Goal: Task Accomplishment & Management: Manage account settings

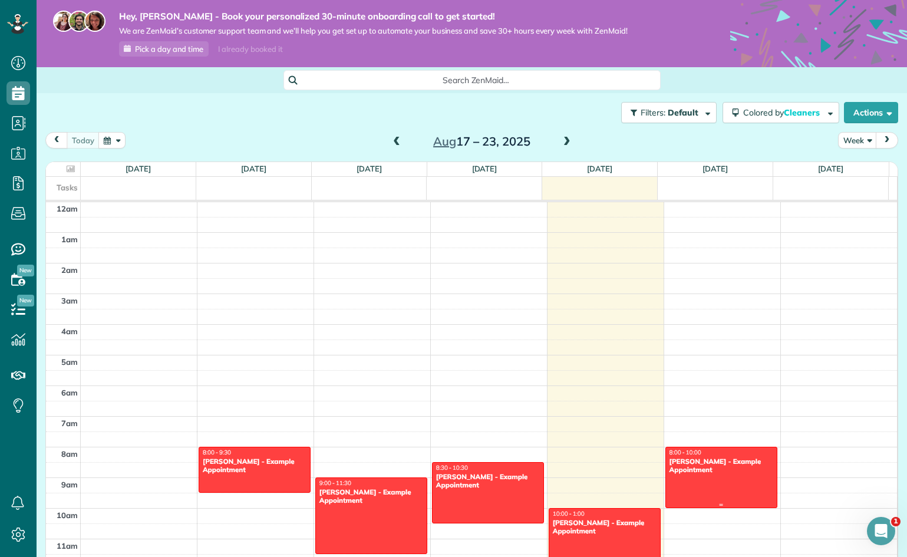
scroll to position [215, 0]
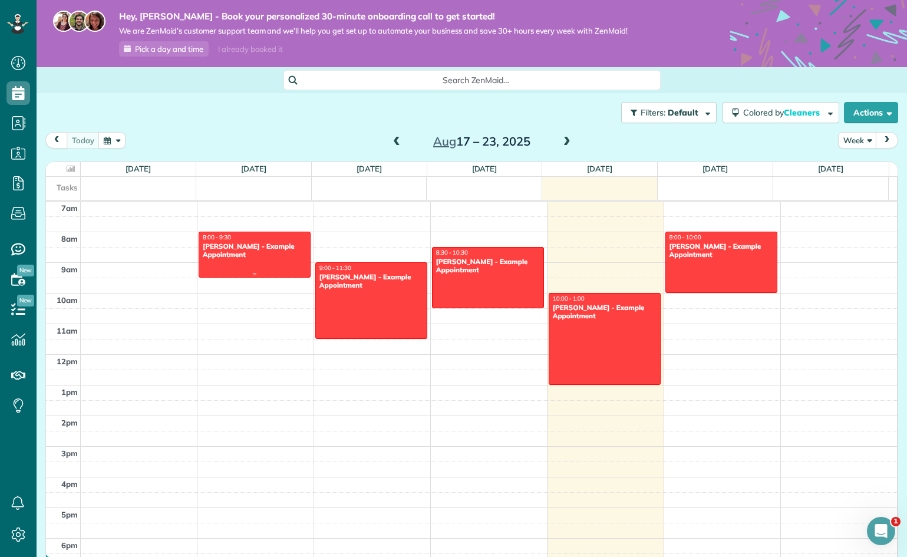
click at [259, 239] on div "8:00 - 9:30" at bounding box center [254, 237] width 105 height 8
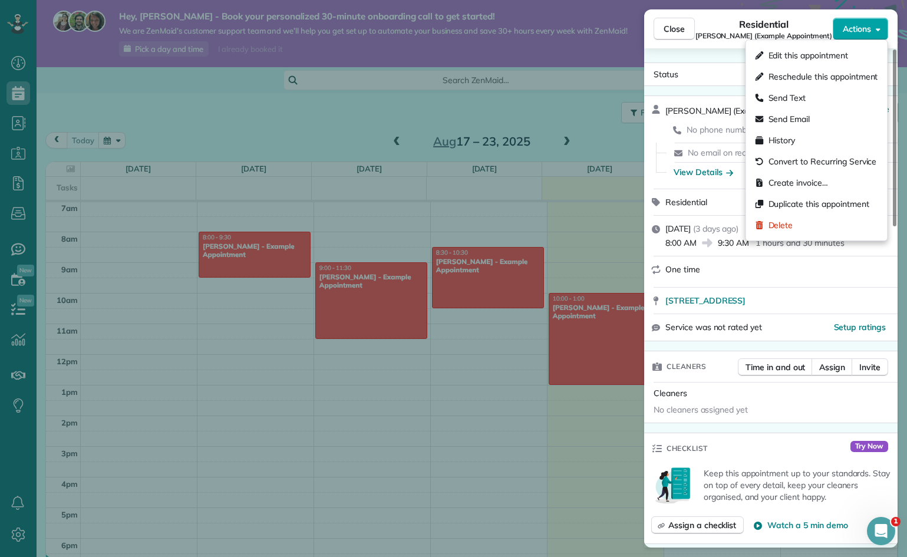
click at [877, 25] on icon "button" at bounding box center [878, 29] width 5 height 9
click at [798, 216] on div "Delete" at bounding box center [817, 225] width 132 height 21
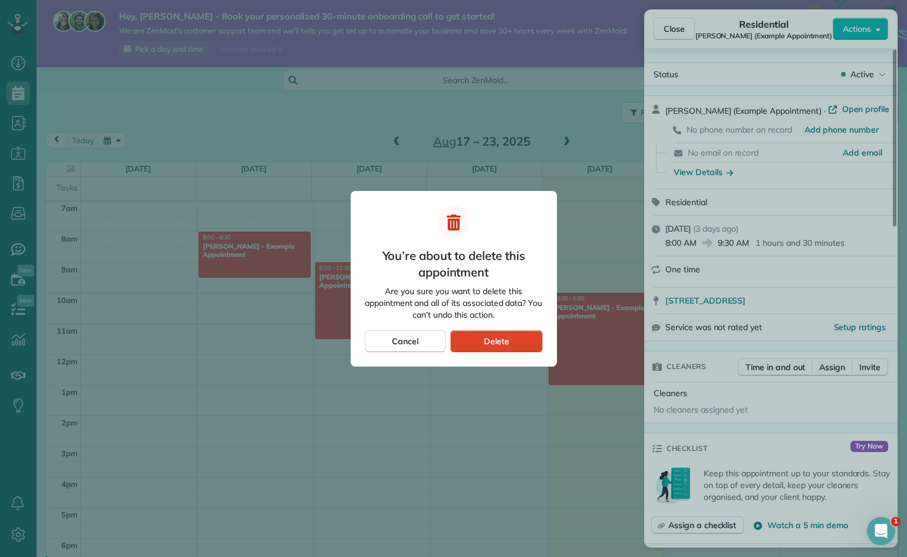
click at [479, 335] on div "Delete" at bounding box center [496, 341] width 92 height 22
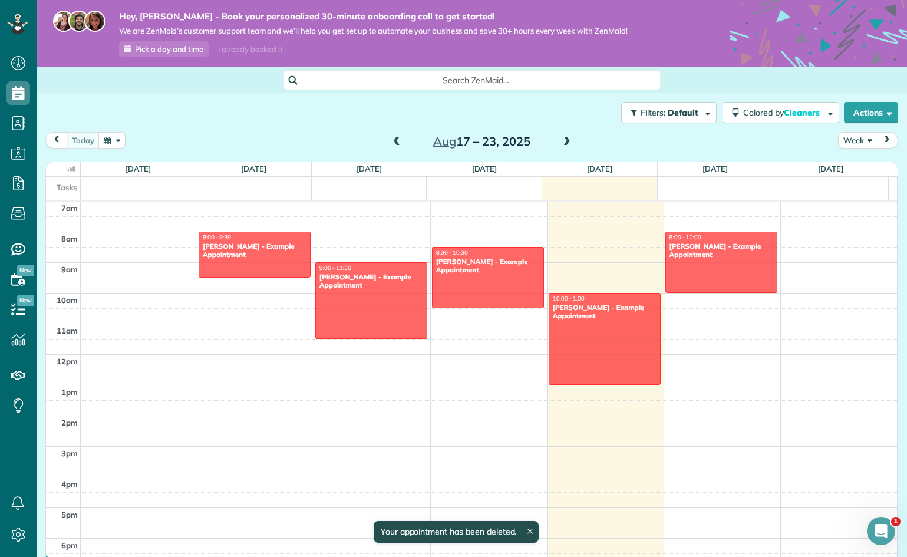
click at [508, 354] on div "You’re about to delete this appointment Are you sure you want to delete this ap…" at bounding box center [454, 279] width 206 height 176
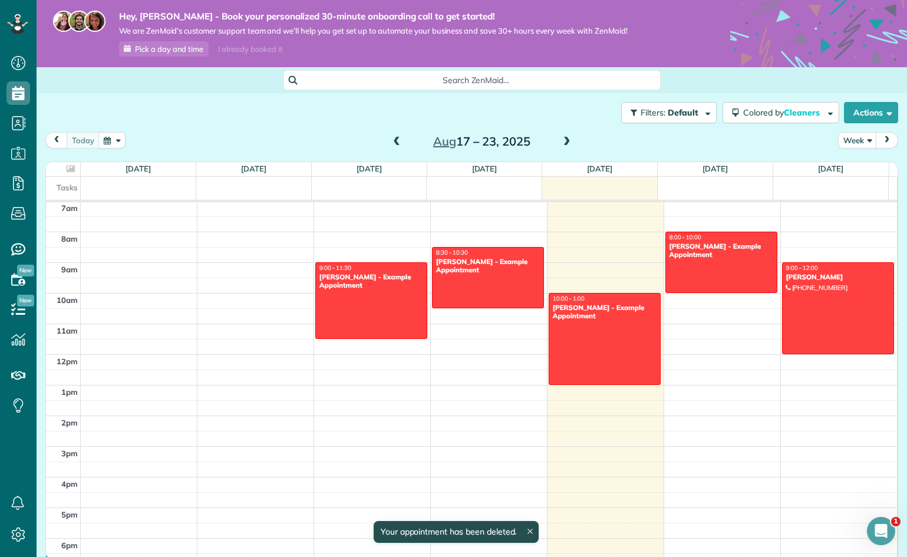
scroll to position [215, 0]
click at [376, 291] on div at bounding box center [371, 300] width 111 height 75
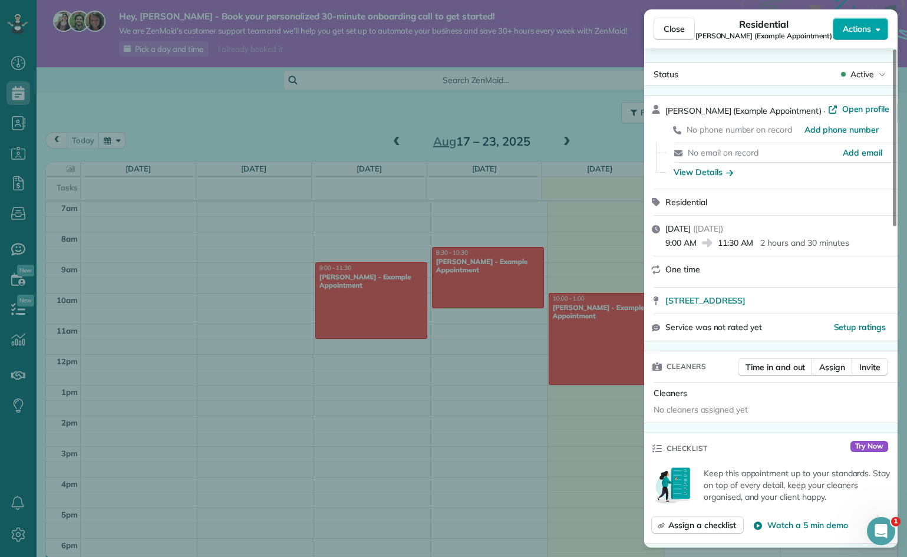
click at [864, 31] on span "Actions" at bounding box center [857, 29] width 28 height 12
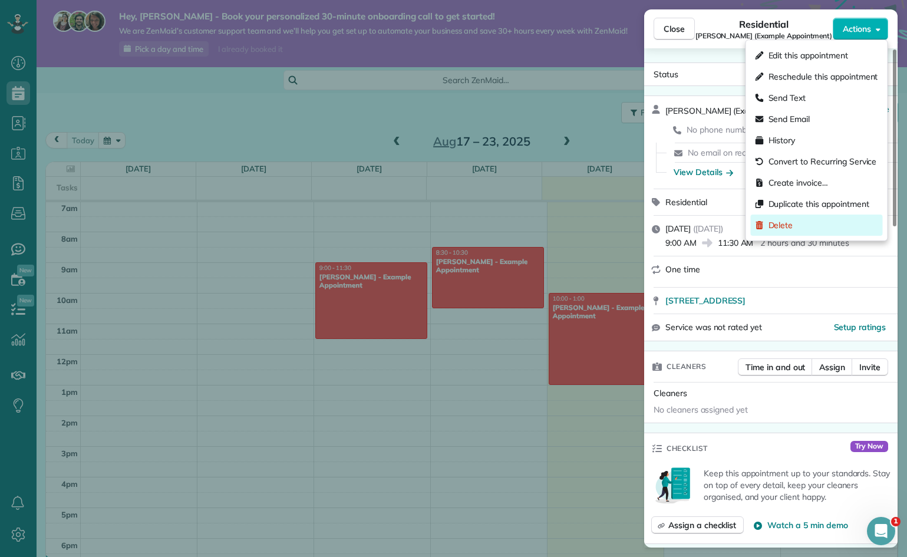
click at [796, 223] on div "Delete" at bounding box center [817, 225] width 132 height 21
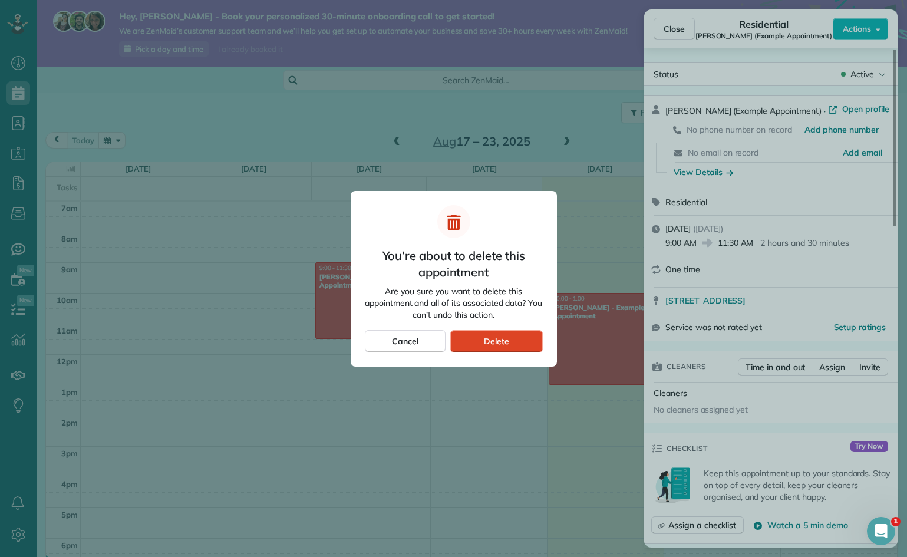
click at [518, 335] on div "Delete" at bounding box center [496, 341] width 92 height 22
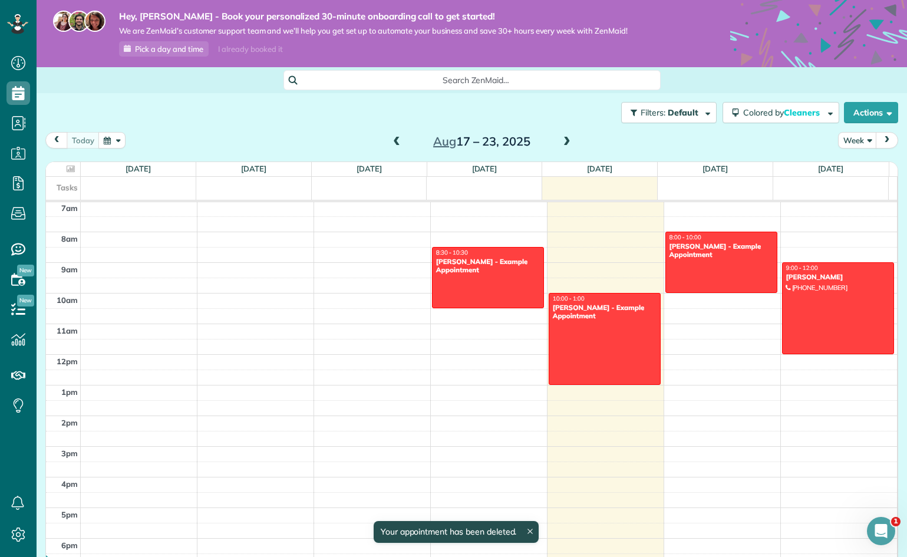
scroll to position [215, 0]
click at [487, 284] on div at bounding box center [488, 278] width 111 height 60
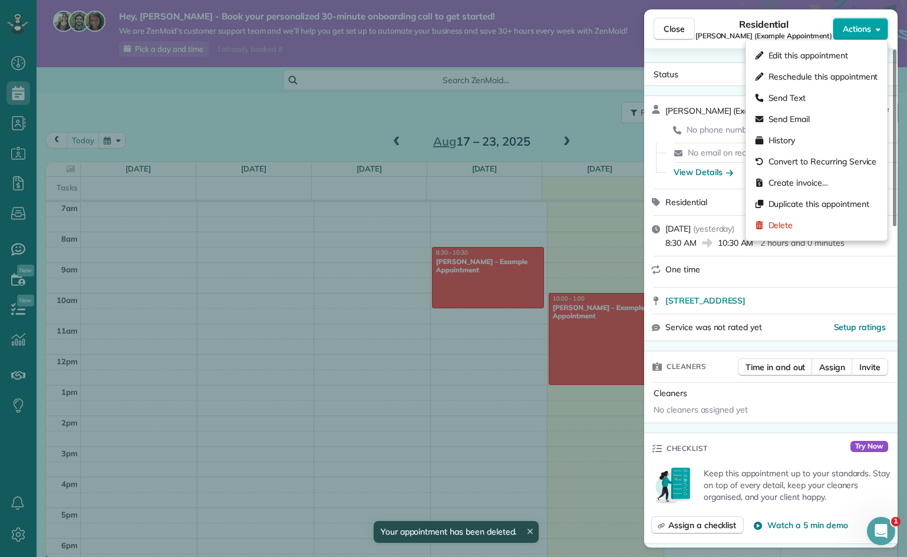
click at [860, 26] on span "Actions" at bounding box center [857, 29] width 28 height 12
click at [789, 220] on span "Delete" at bounding box center [781, 225] width 25 height 12
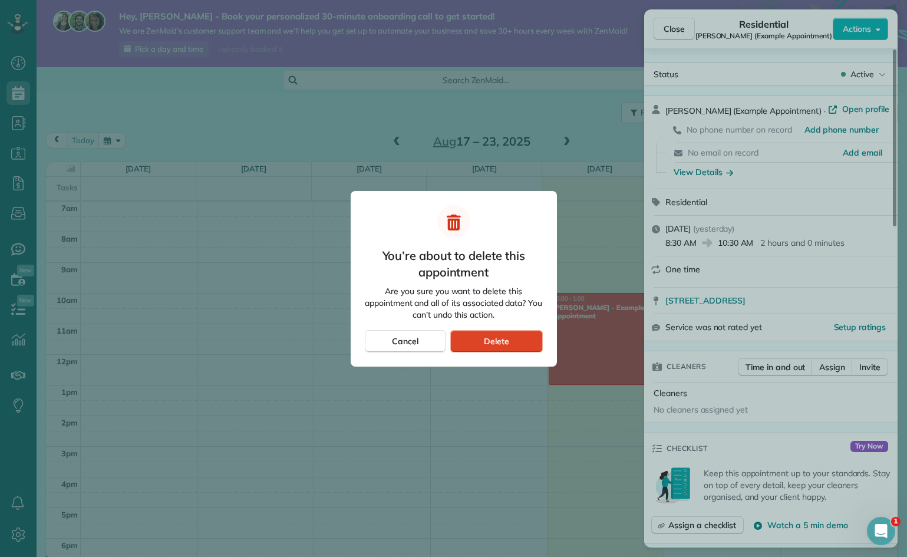
click at [485, 334] on div "Delete" at bounding box center [496, 341] width 92 height 22
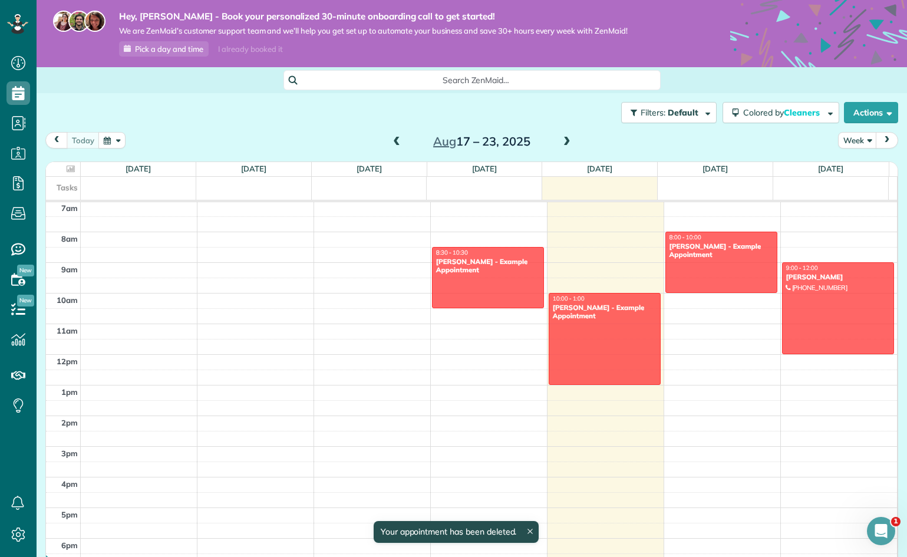
scroll to position [215, 0]
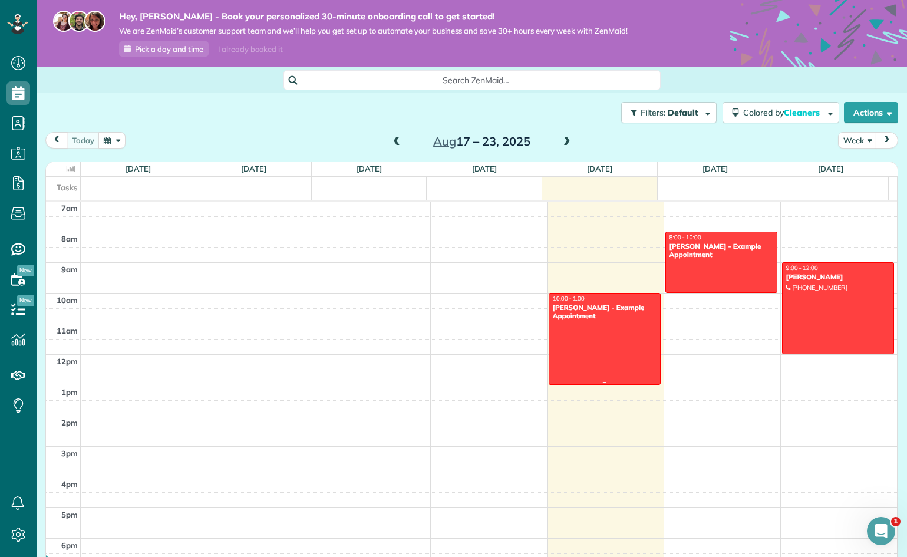
click at [585, 300] on div "10:00 - 1:00" at bounding box center [604, 299] width 105 height 8
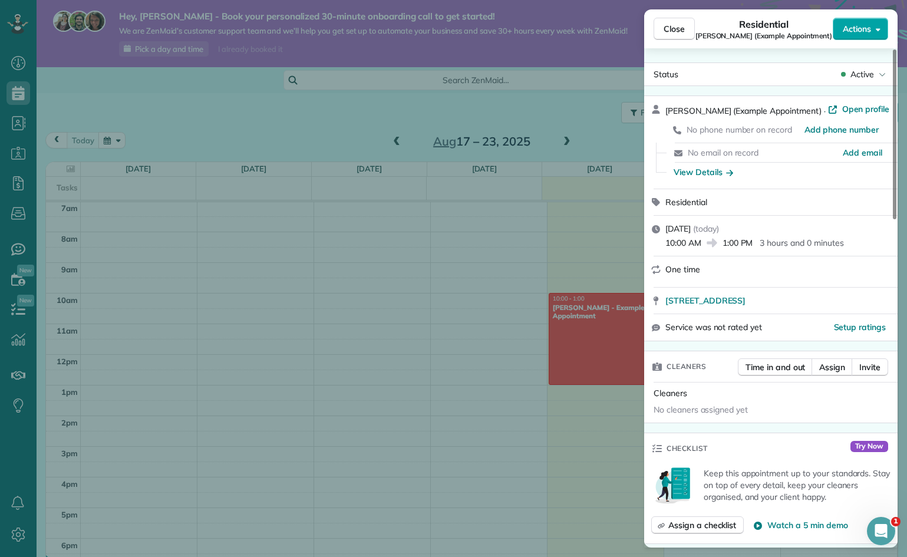
click at [878, 32] on icon "button" at bounding box center [878, 29] width 5 height 9
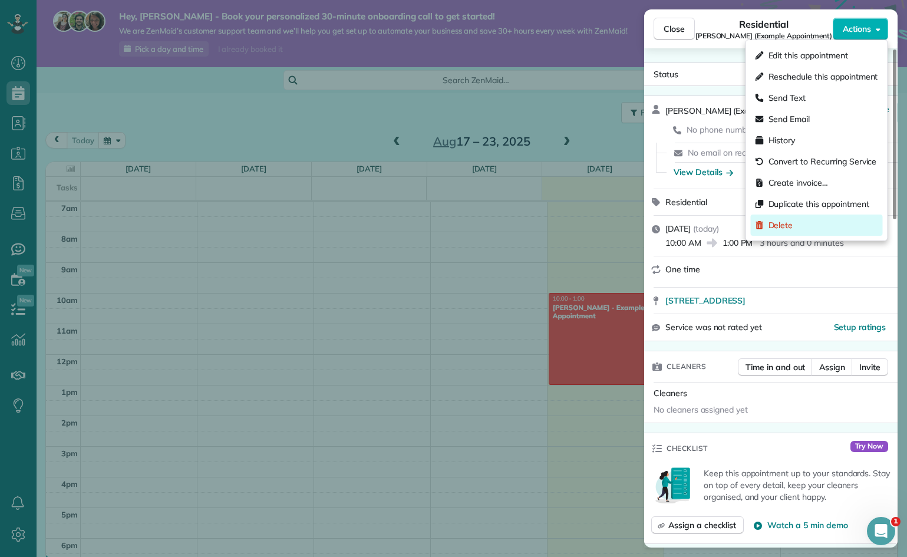
click at [794, 226] on div "Delete" at bounding box center [817, 225] width 132 height 21
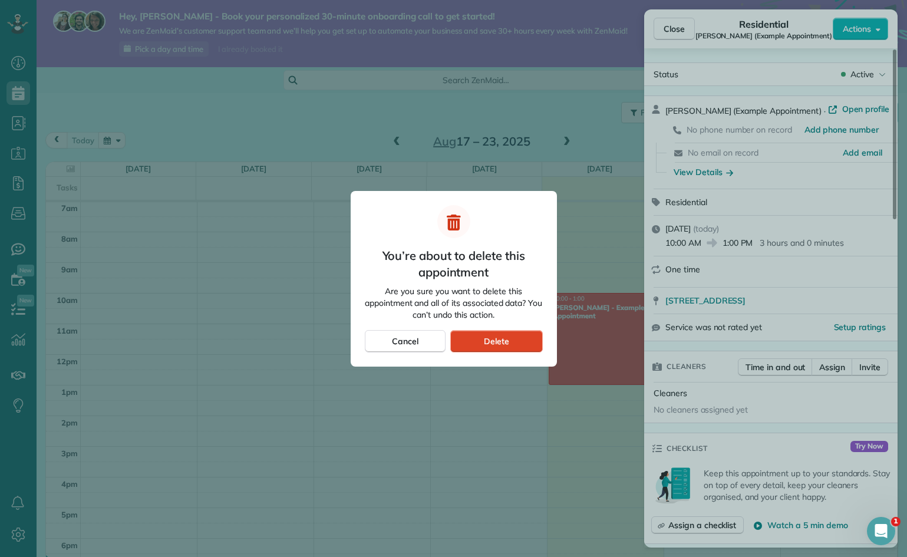
click at [507, 343] on span "Delete" at bounding box center [496, 341] width 25 height 12
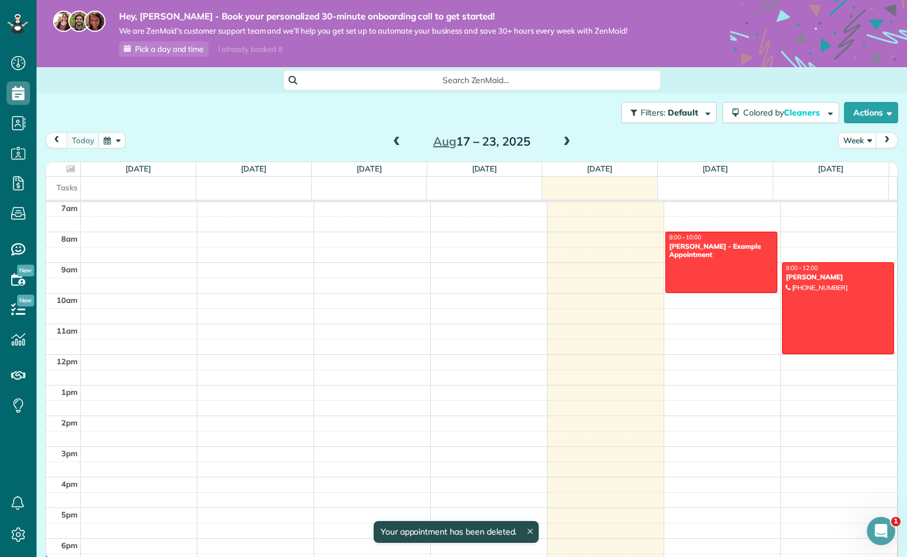
scroll to position [215, 0]
click at [702, 253] on div "[PERSON_NAME] - Example Appointment" at bounding box center [721, 250] width 105 height 17
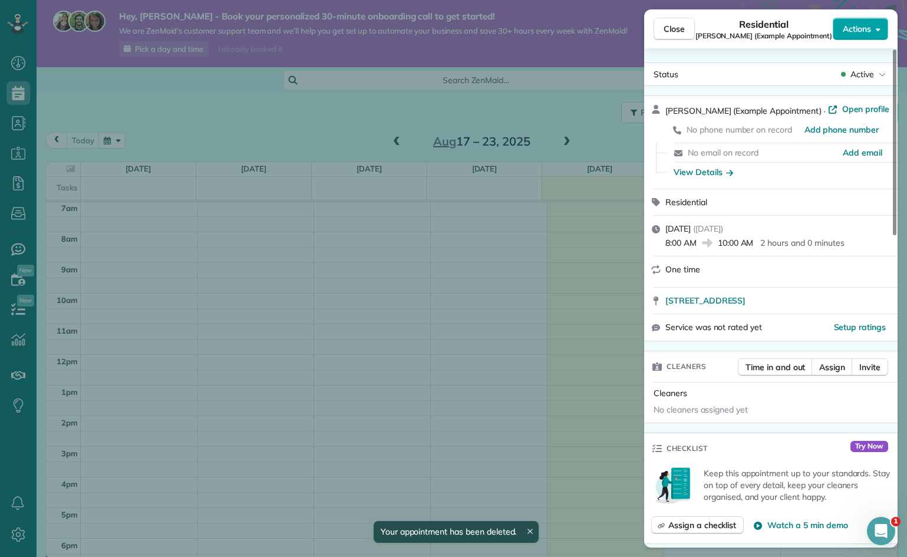
click at [870, 38] on button "Actions" at bounding box center [860, 29] width 55 height 22
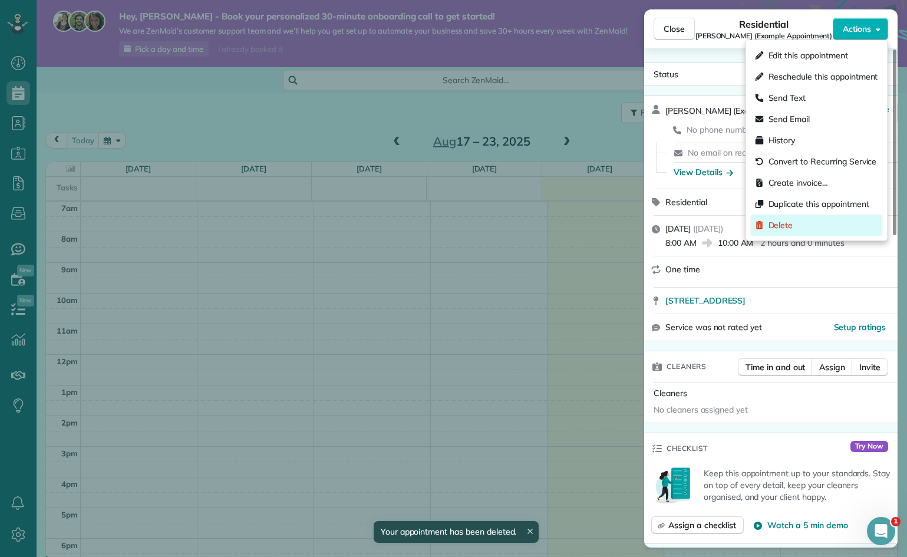
click at [794, 225] on div "Delete" at bounding box center [817, 225] width 132 height 21
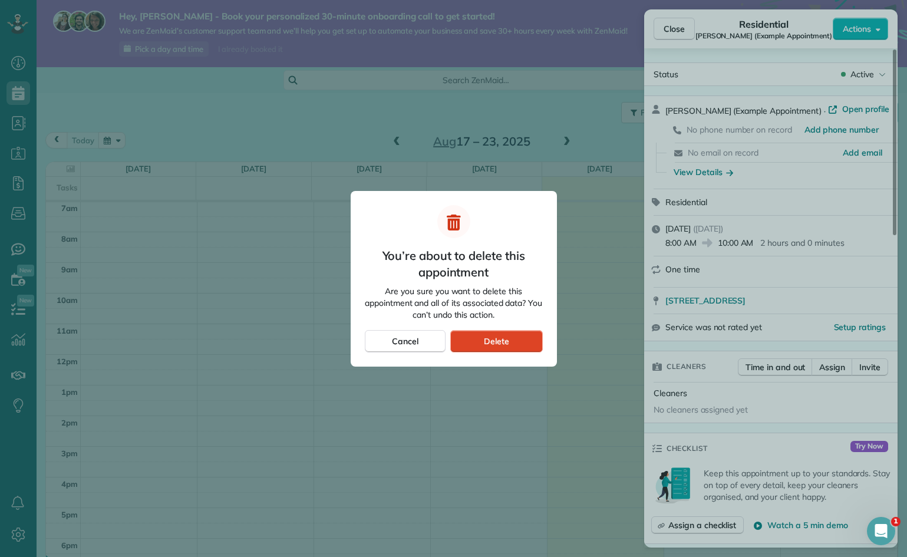
click at [525, 339] on div "Delete" at bounding box center [496, 341] width 92 height 22
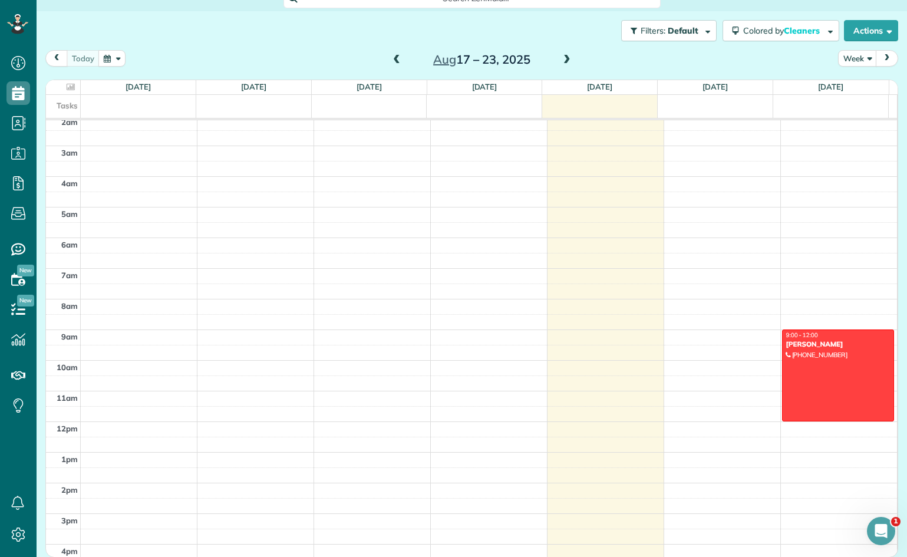
scroll to position [84, 0]
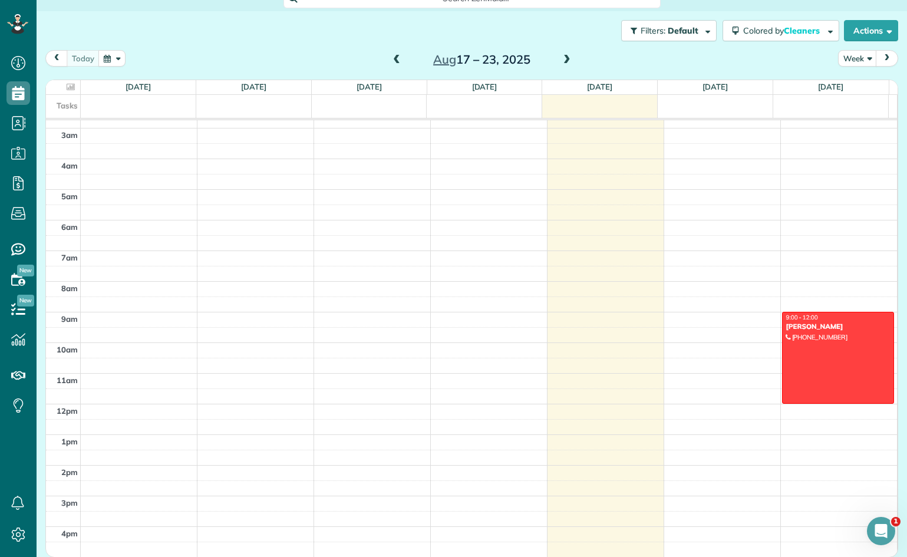
click at [564, 55] on span at bounding box center [567, 60] width 13 height 11
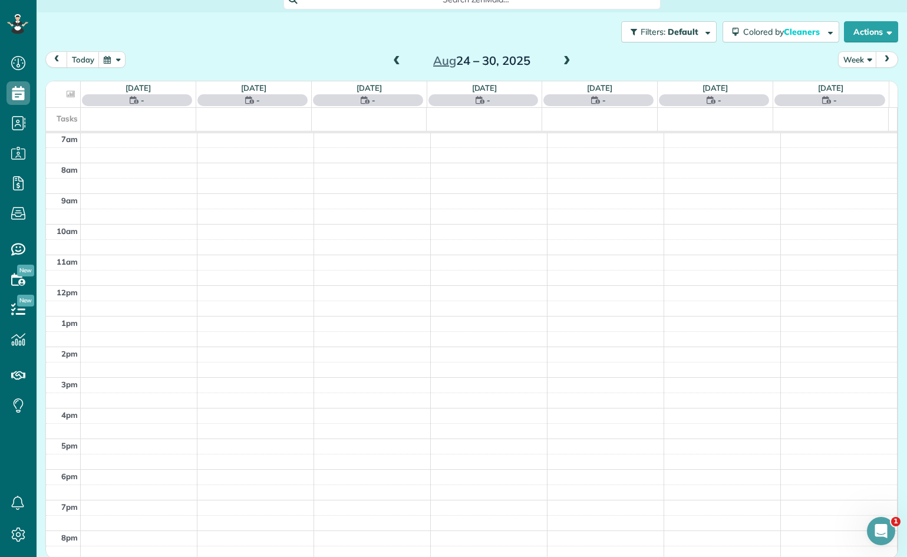
scroll to position [215, 0]
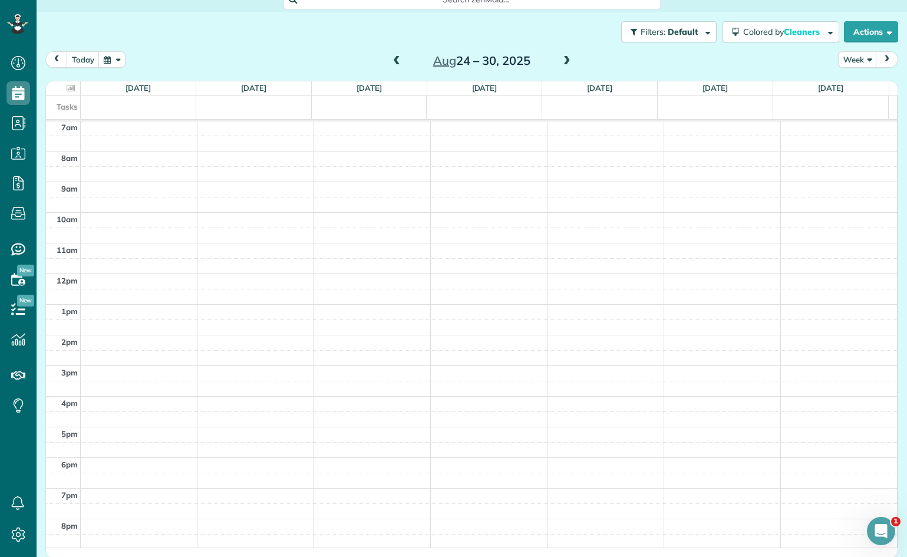
click at [564, 58] on span at bounding box center [567, 61] width 13 height 11
click at [563, 60] on span at bounding box center [567, 61] width 13 height 11
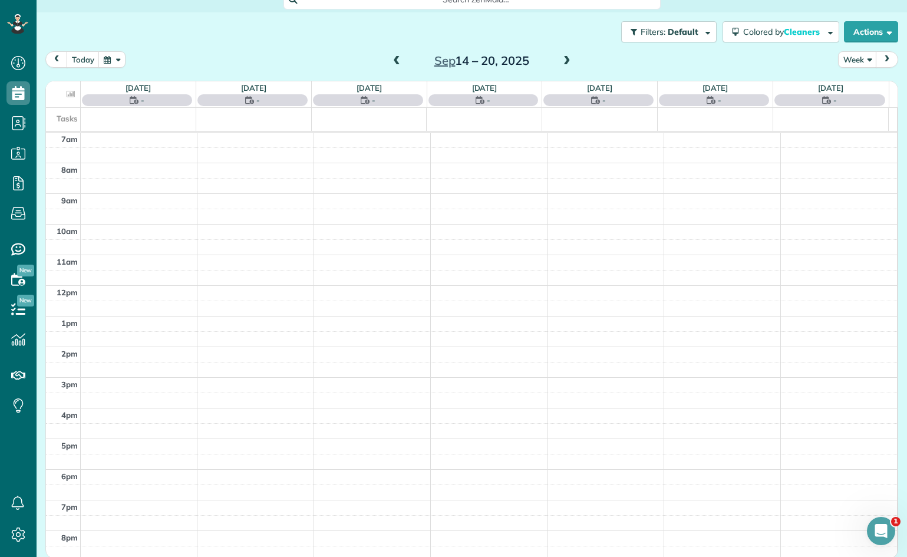
click at [563, 60] on span at bounding box center [567, 61] width 13 height 11
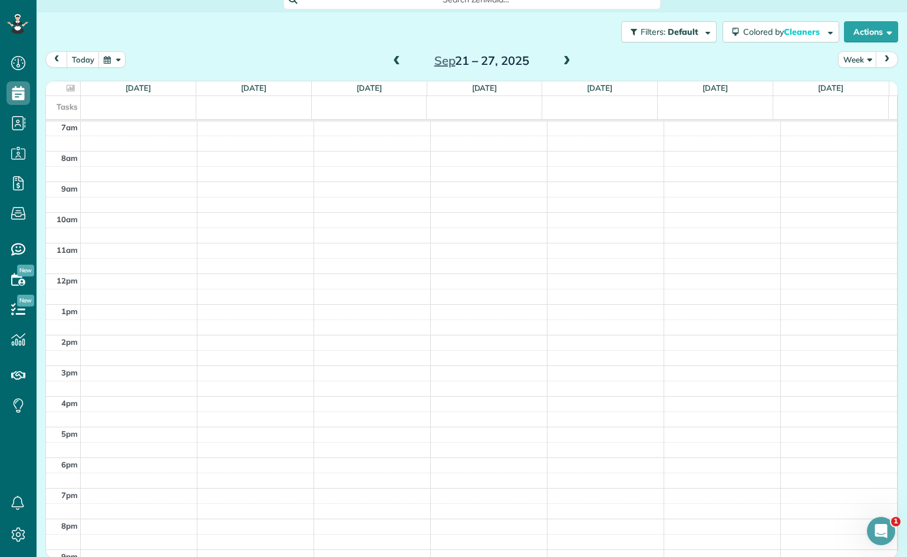
click at [563, 60] on span at bounding box center [567, 61] width 13 height 11
click at [394, 57] on span at bounding box center [396, 61] width 13 height 11
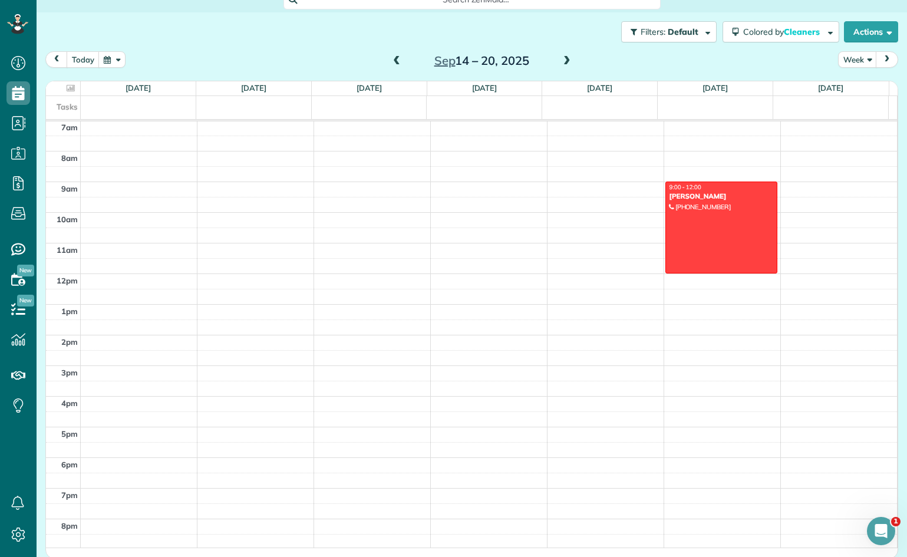
click at [394, 57] on span at bounding box center [396, 61] width 13 height 11
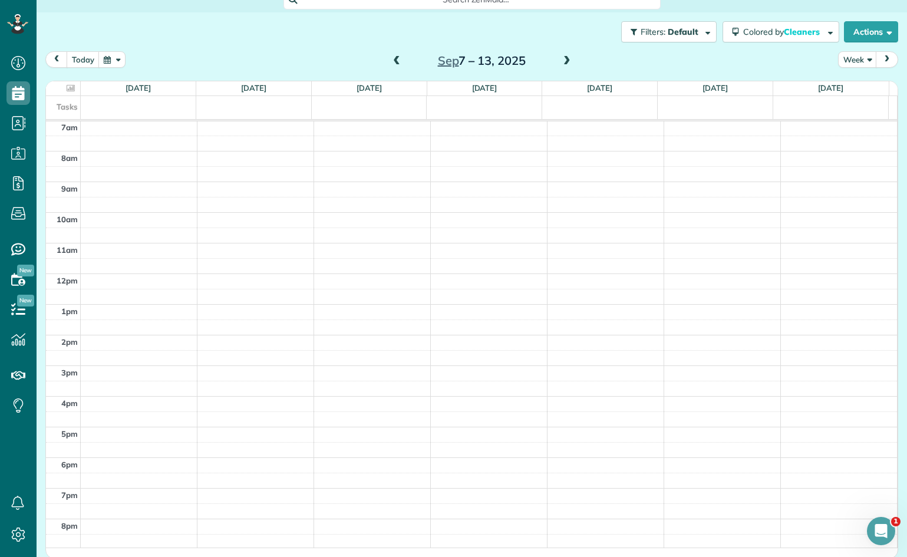
click at [394, 57] on span at bounding box center [396, 61] width 13 height 11
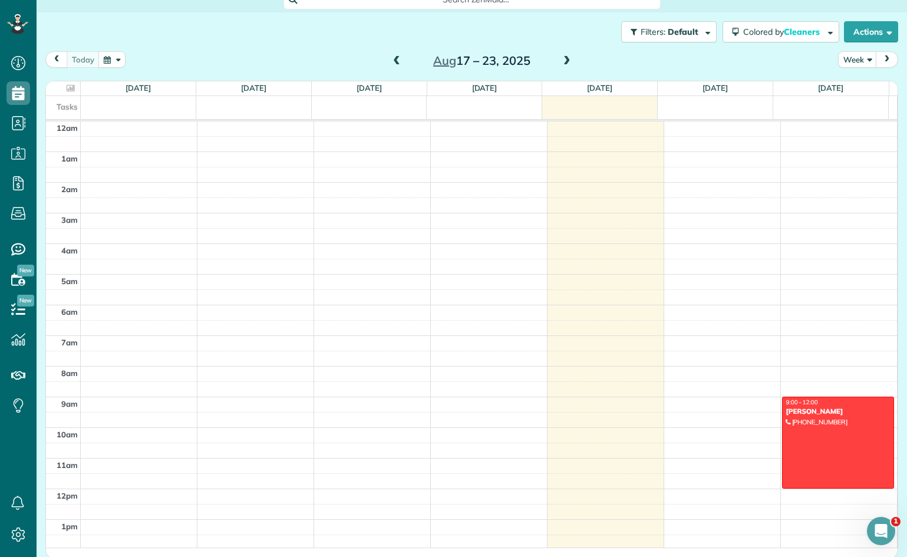
scroll to position [0, 0]
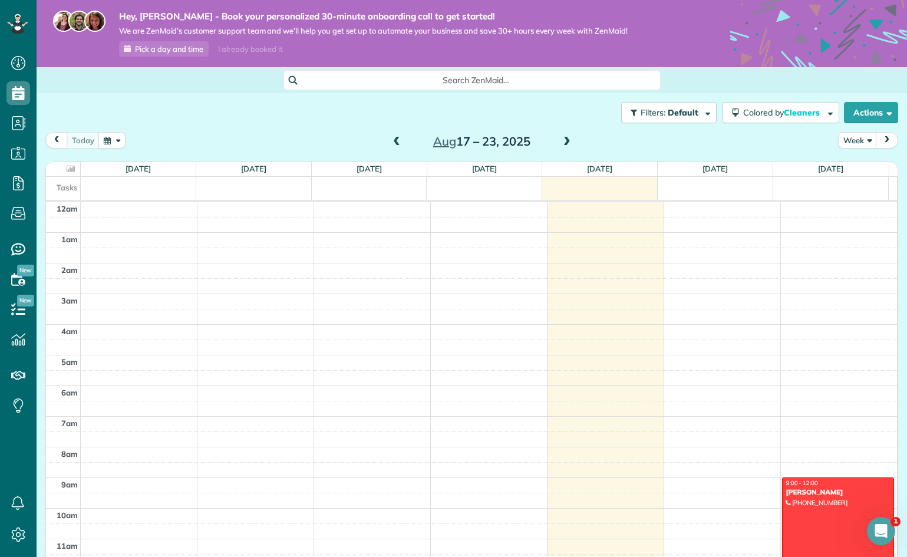
click at [177, 48] on span "Pick a day and time" at bounding box center [169, 48] width 68 height 9
click at [189, 49] on span "Pick a day and time" at bounding box center [169, 48] width 68 height 9
